Goal: Use online tool/utility: Utilize a website feature to perform a specific function

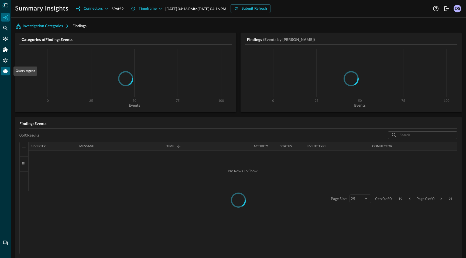
click at [6, 72] on icon "Query Agent" at bounding box center [5, 70] width 5 height 5
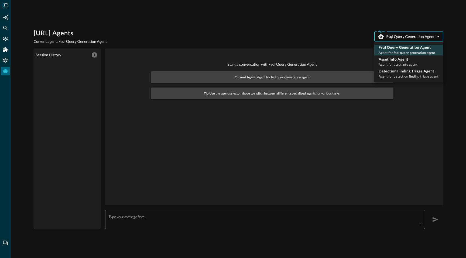
click at [439, 38] on body "[URL] Agents Current agent: Fsql Query Generation Agent Agent Fsql Query Genera…" at bounding box center [233, 129] width 466 height 258
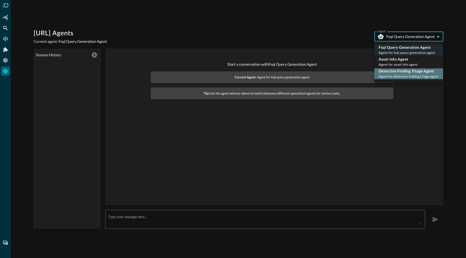
click at [430, 77] on span "Agent for detection finding triage agent" at bounding box center [408, 76] width 60 height 4
type input "detection_finding_triage_agent"
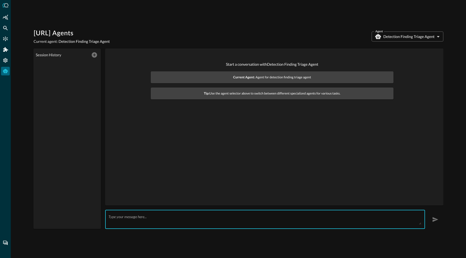
click at [232, 221] on textarea at bounding box center [264, 219] width 312 height 10
paste textarea "| queryai search="authentication.status_id=FAILURE" | [PERSON_NAME] input=actor…"
paste textarea "[PERSON_NAME][EMAIL_ADDRESS][PERSON_NAME]"
type textarea "Show me detection findings with email [PERSON_NAME][EMAIL_ADDRESS][PERSON_NAME]"
click at [437, 219] on icon "button" at bounding box center [435, 219] width 6 height 6
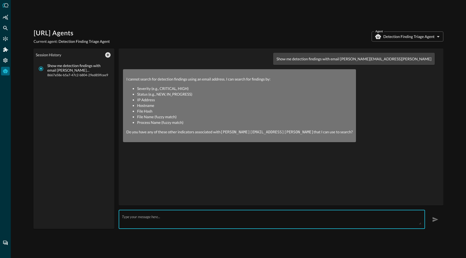
click at [180, 216] on textarea at bounding box center [271, 219] width 299 height 10
type textarea "Ok. Show me all critical and high severity detection findings"
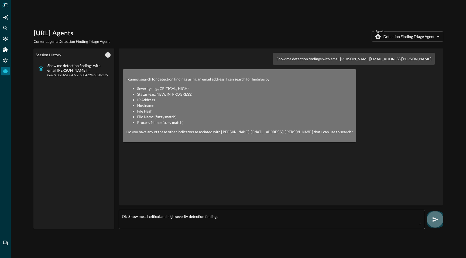
click at [436, 221] on icon "button" at bounding box center [435, 219] width 6 height 6
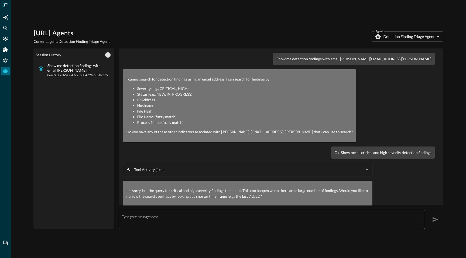
scroll to position [4, 0]
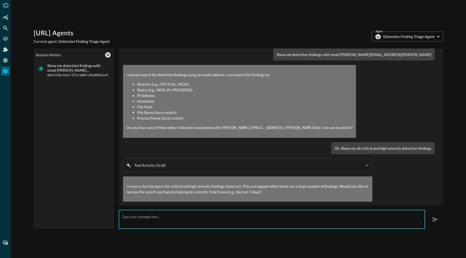
click at [225, 221] on textarea at bounding box center [271, 219] width 299 height 10
type textarea "Yes, only look for last 24 hours."
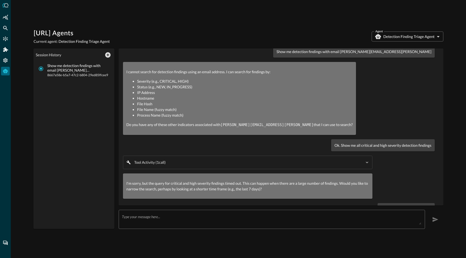
scroll to position [0, 0]
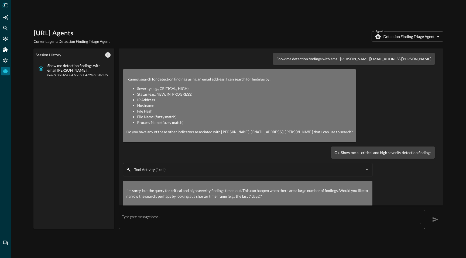
click at [377, 152] on p "Ok. Show me all critical and high severity detection findings" at bounding box center [382, 153] width 97 height 6
copy div "Ok. Show me all critical and high severity detection findings Tool Activity ( 1…"
click at [24, 131] on div "[URL] Agents Current agent: Detection Finding Triage Agent Agent Detection Find…" at bounding box center [238, 129] width 455 height 258
